Goal: Task Accomplishment & Management: Manage account settings

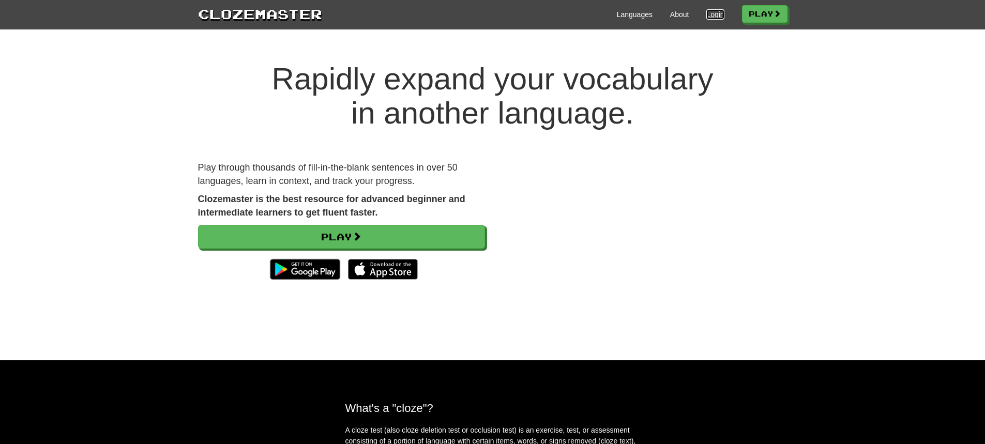
click at [708, 14] on link "Login" at bounding box center [715, 14] width 18 height 10
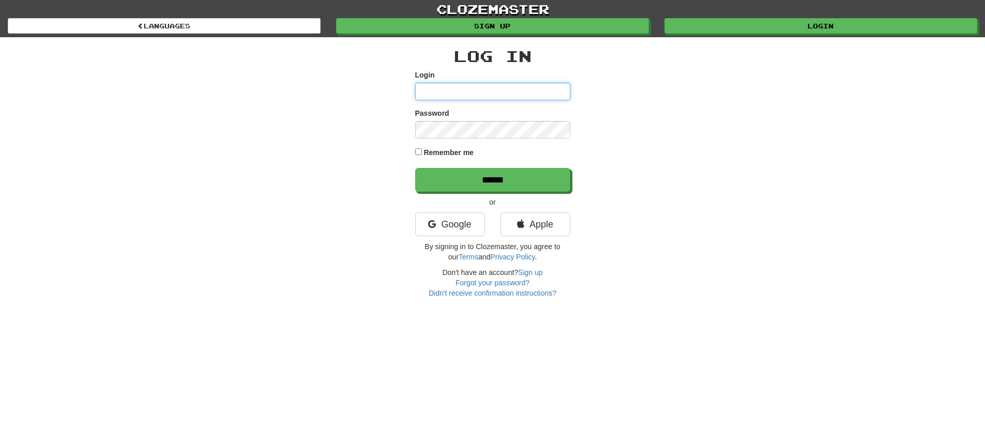
type input "**********"
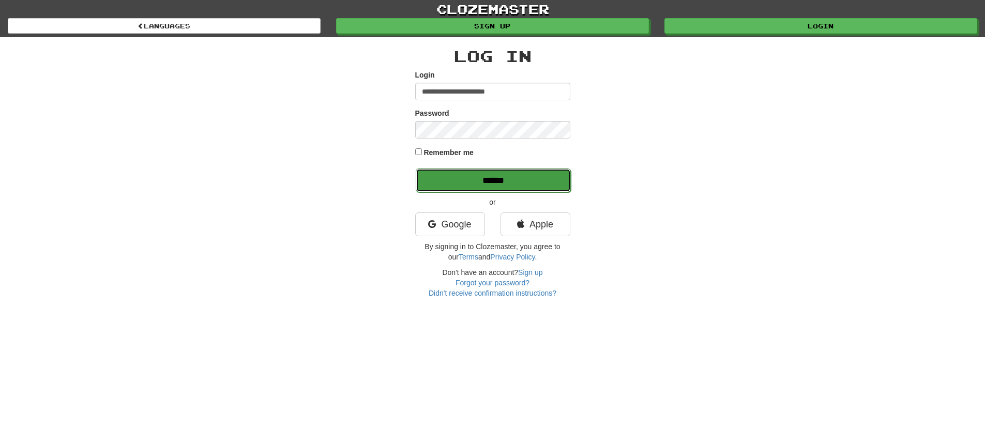
click at [512, 176] on input "******" at bounding box center [493, 180] width 155 height 24
